Goal: Information Seeking & Learning: Learn about a topic

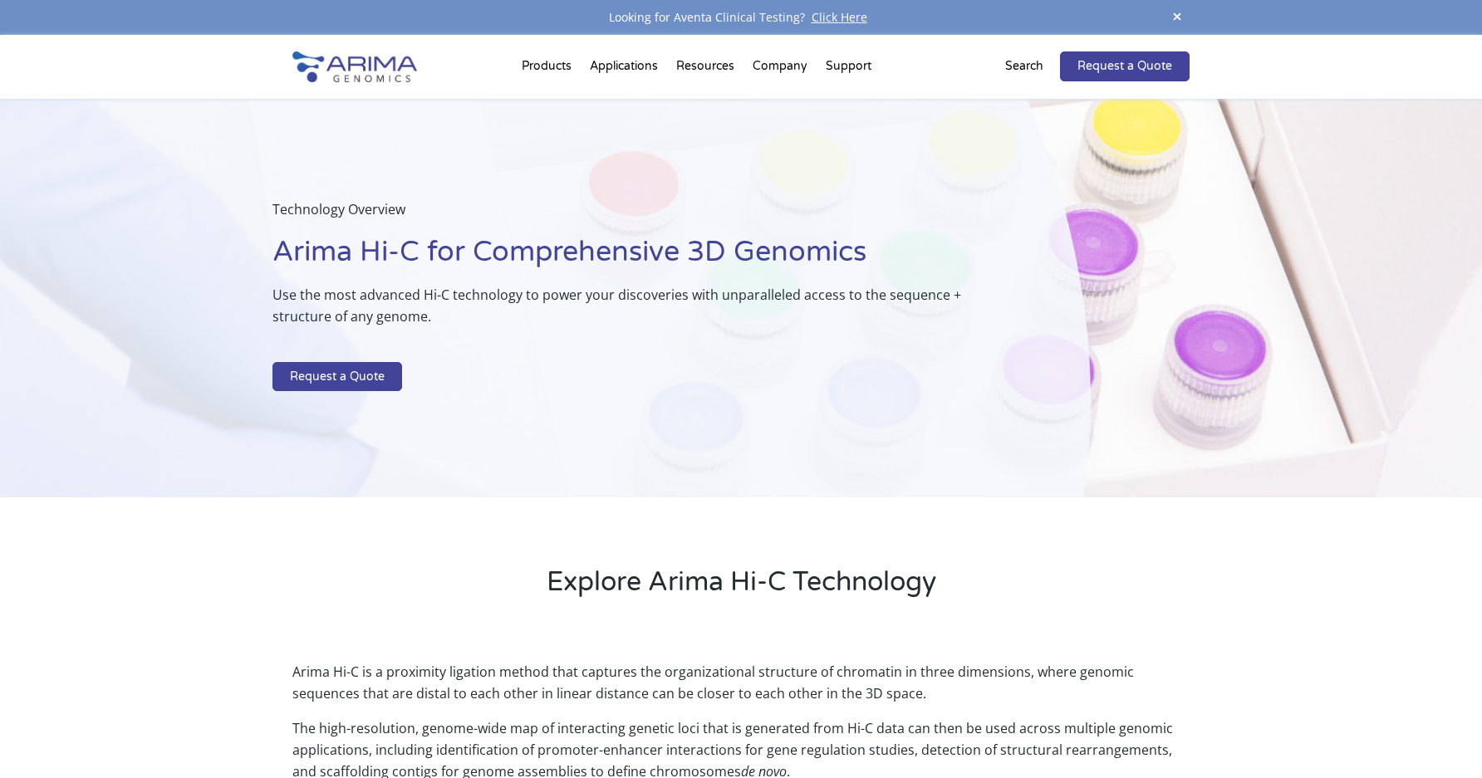
click at [403, 57] on img at bounding box center [354, 66] width 125 height 31
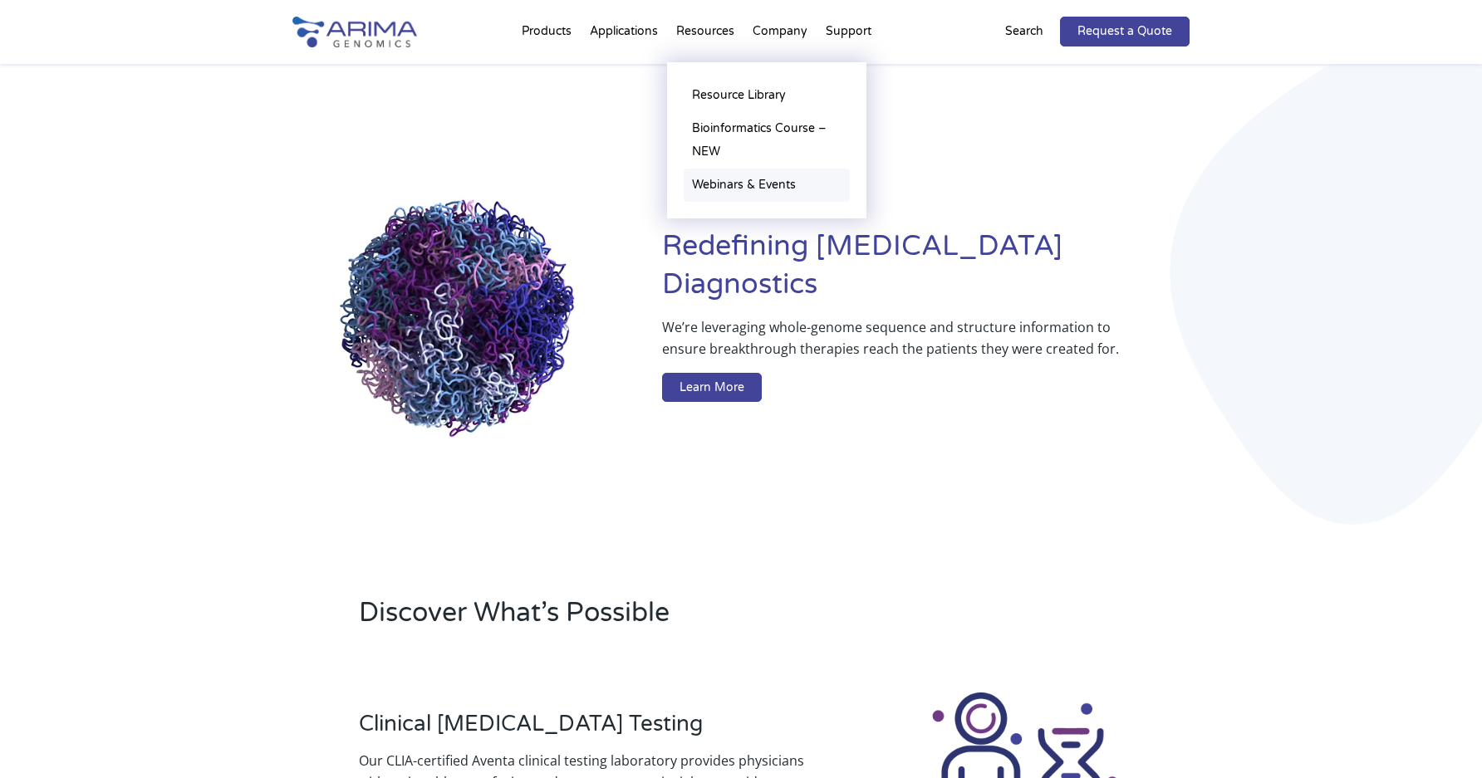
click at [733, 186] on link "Webinars & Events" at bounding box center [767, 185] width 166 height 33
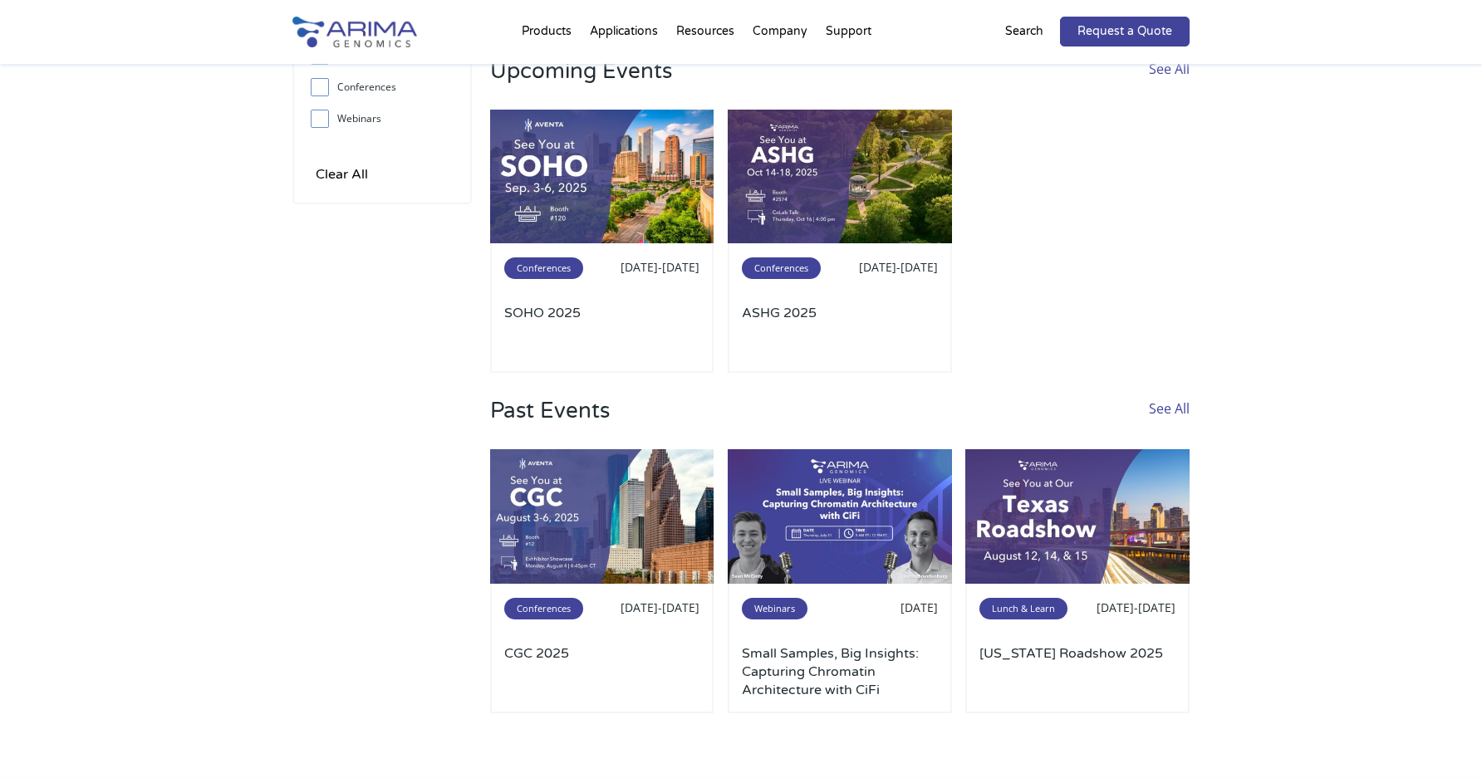
scroll to position [20, 0]
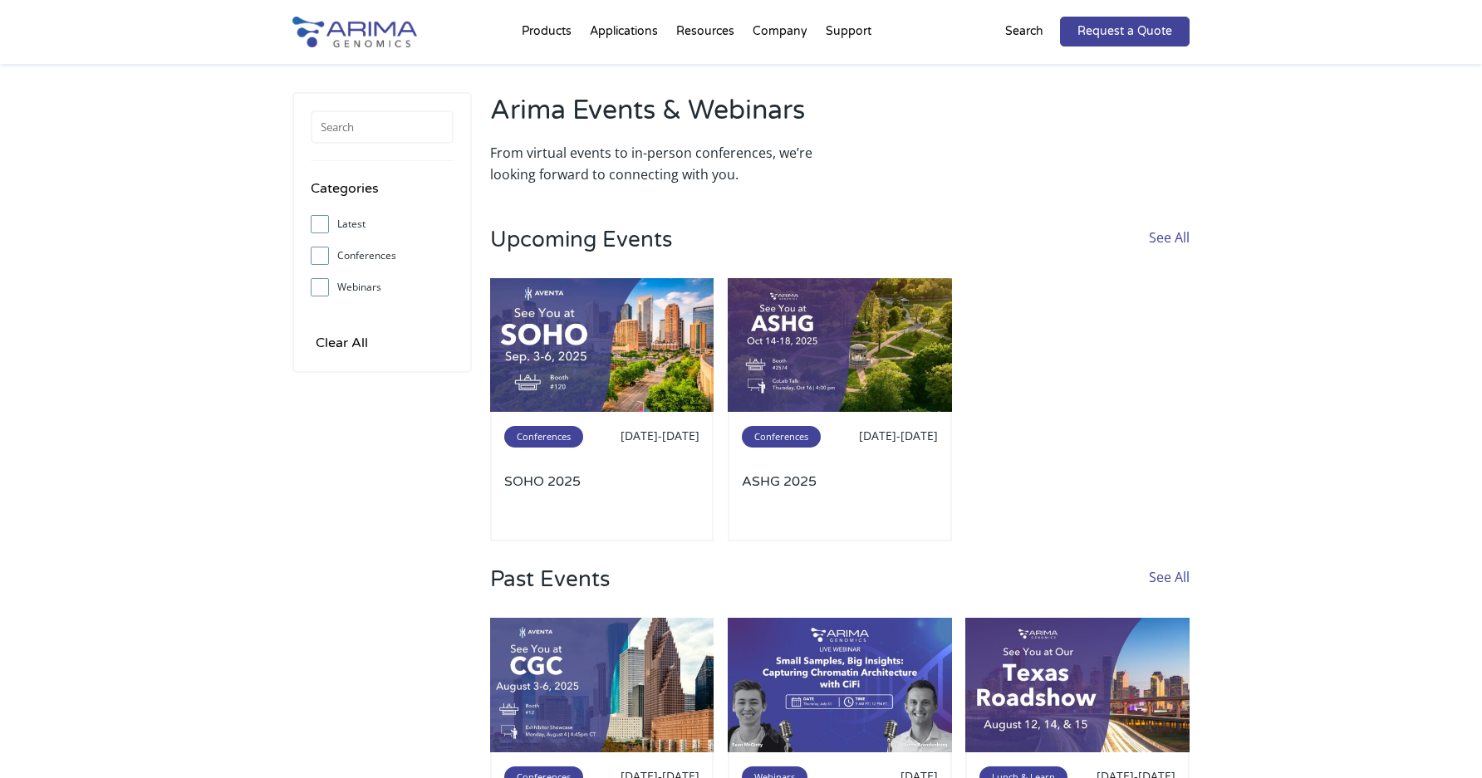
click at [317, 291] on input "Webinars" at bounding box center [319, 287] width 11 height 11
checkbox input "true"
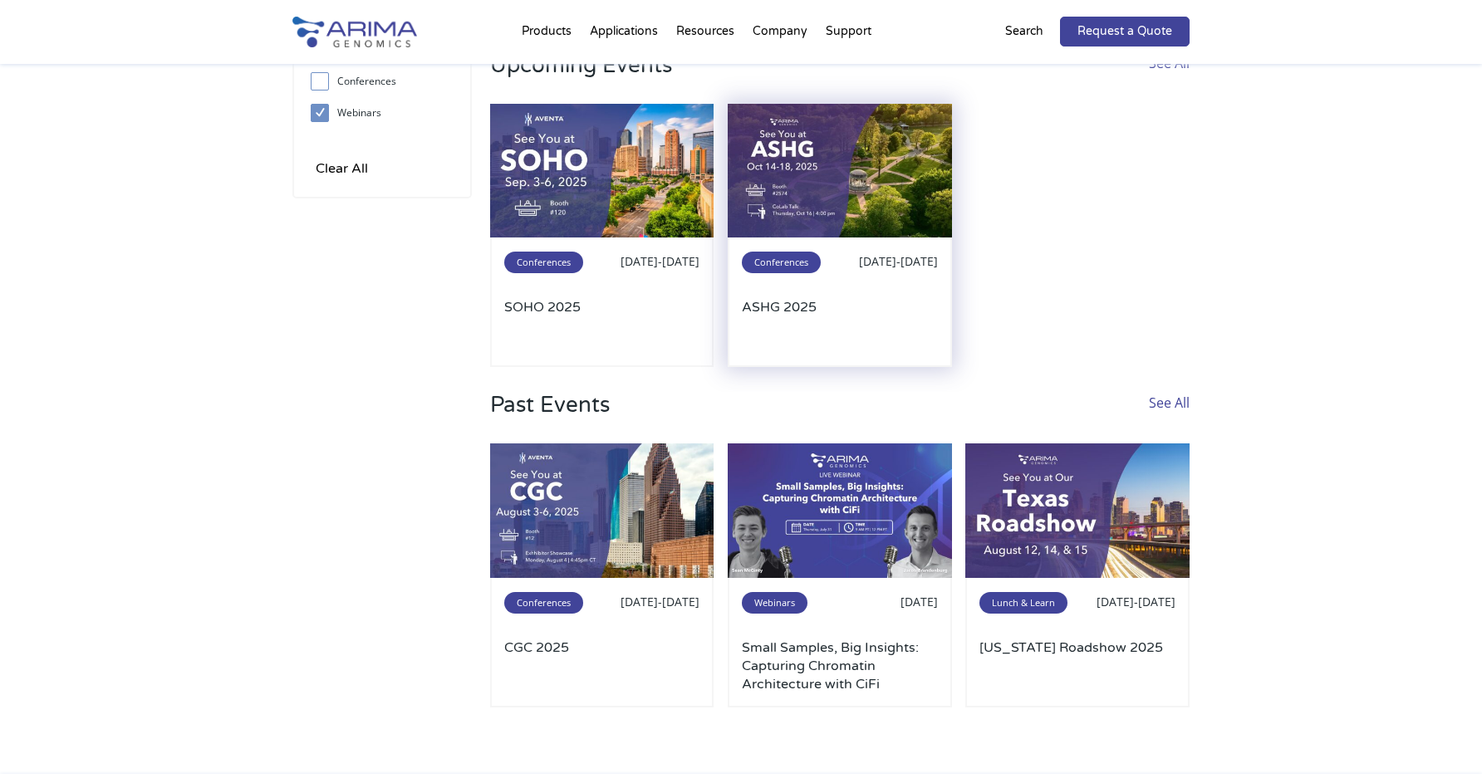
scroll to position [203, 0]
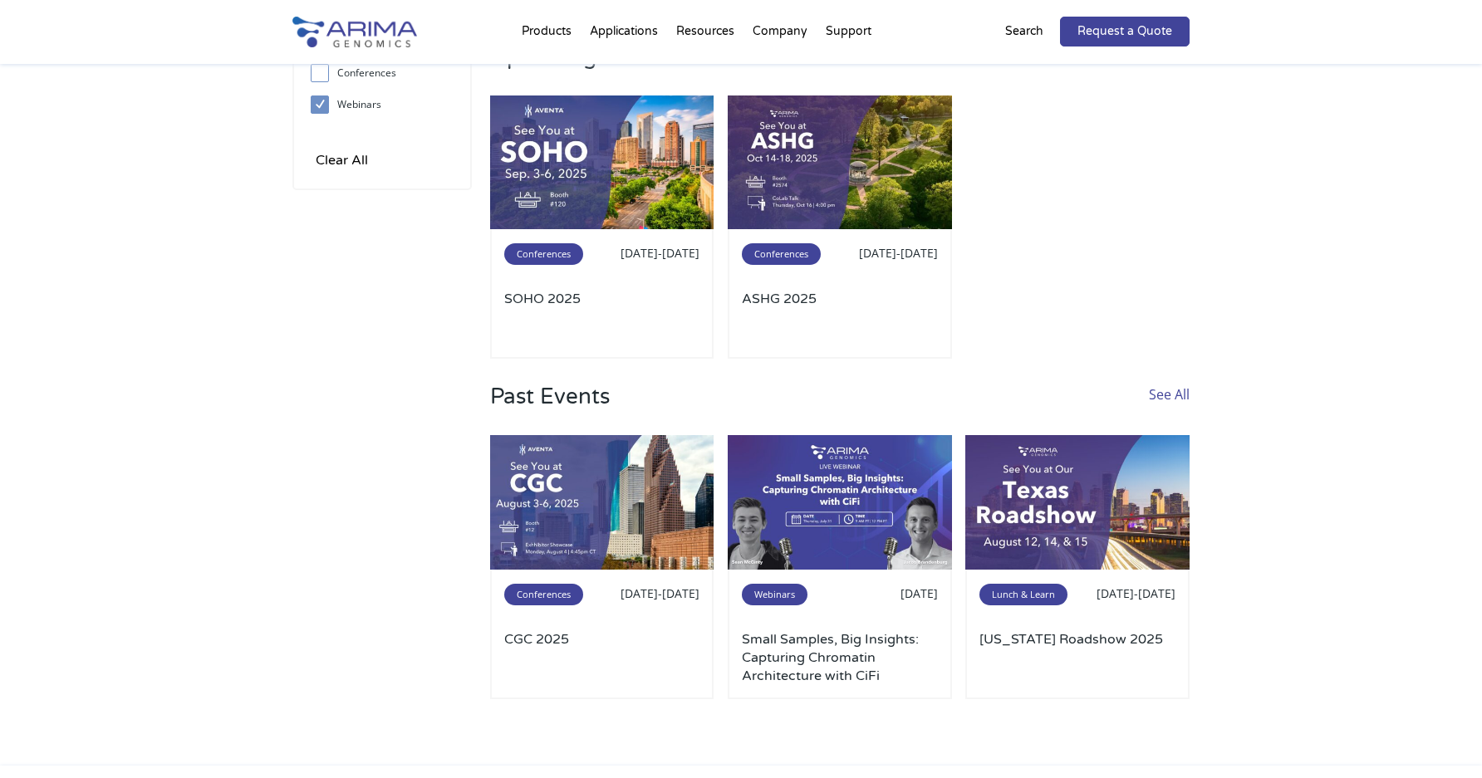
click at [1165, 393] on link "See All" at bounding box center [1169, 409] width 41 height 51
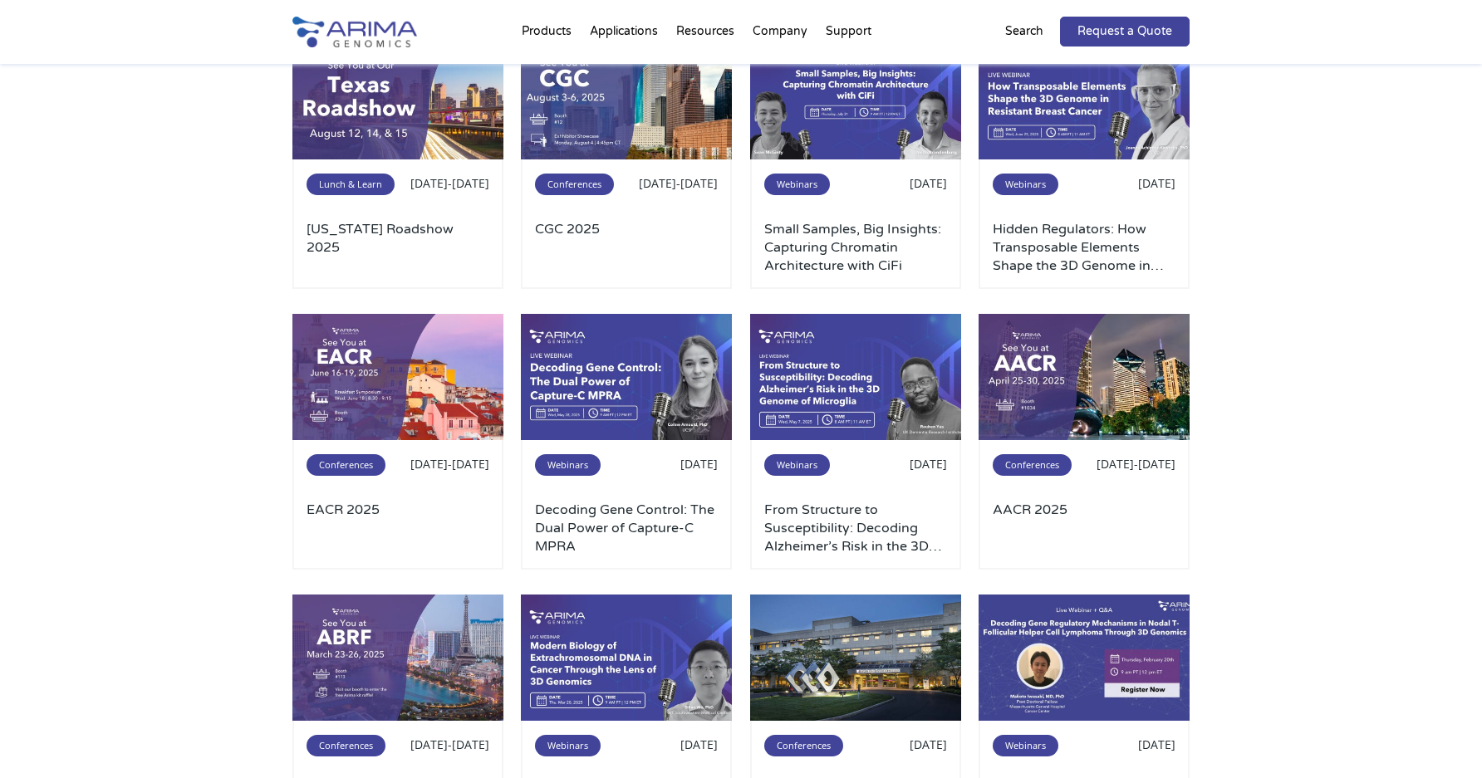
scroll to position [170, 0]
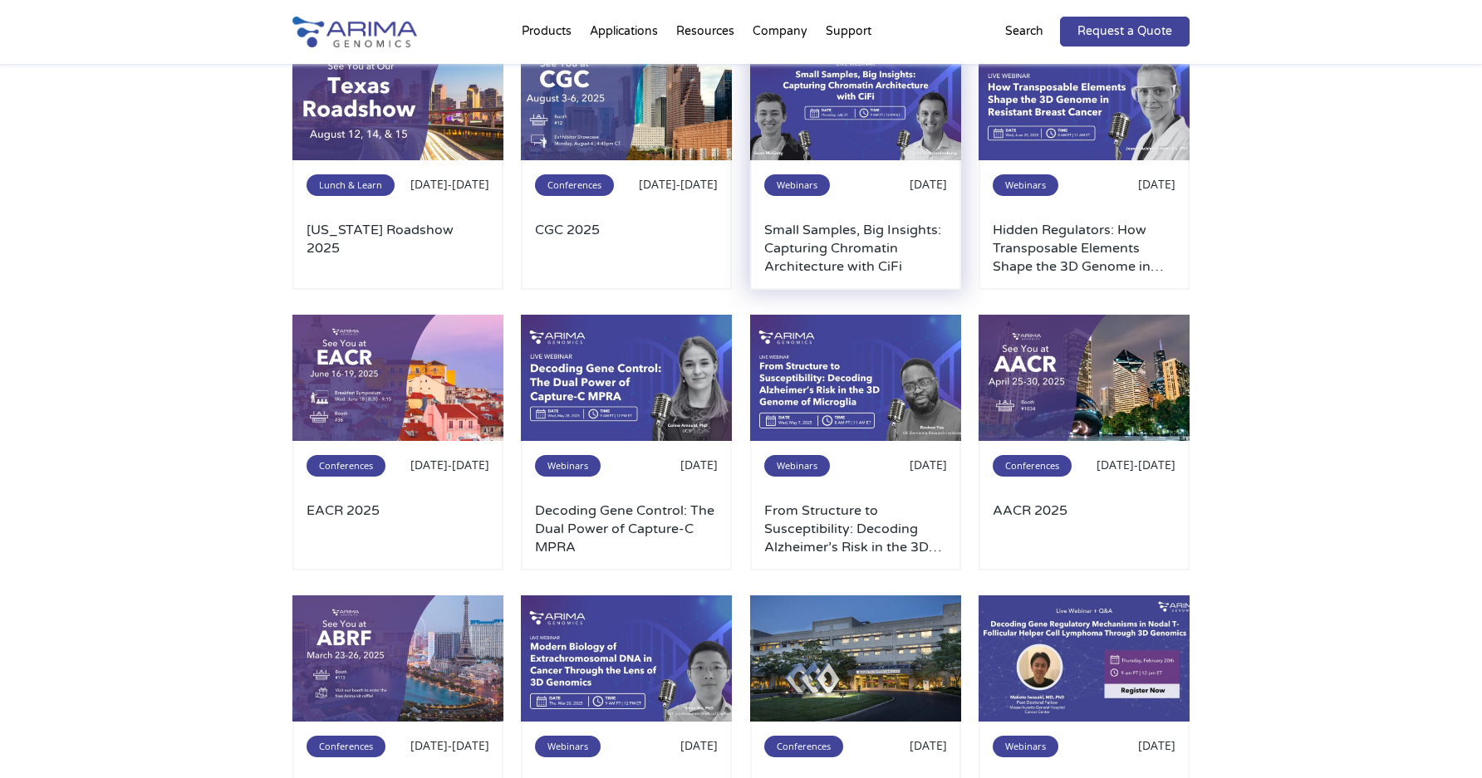
click at [878, 263] on h3 "Small Samples, Big Insights: Capturing Chromatin Architecture with CiFi" at bounding box center [855, 248] width 183 height 55
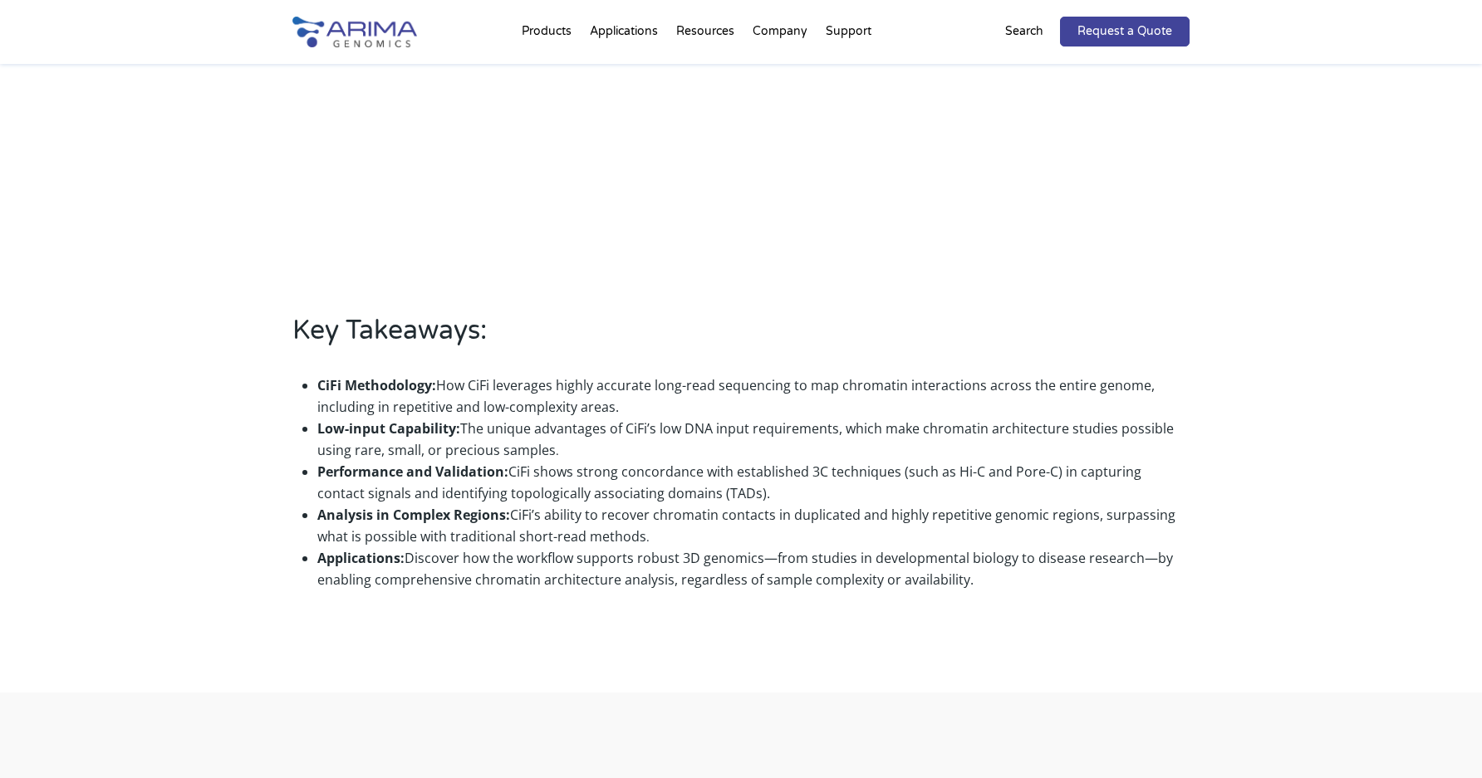
scroll to position [776, 0]
